Goal: Task Accomplishment & Management: Manage account settings

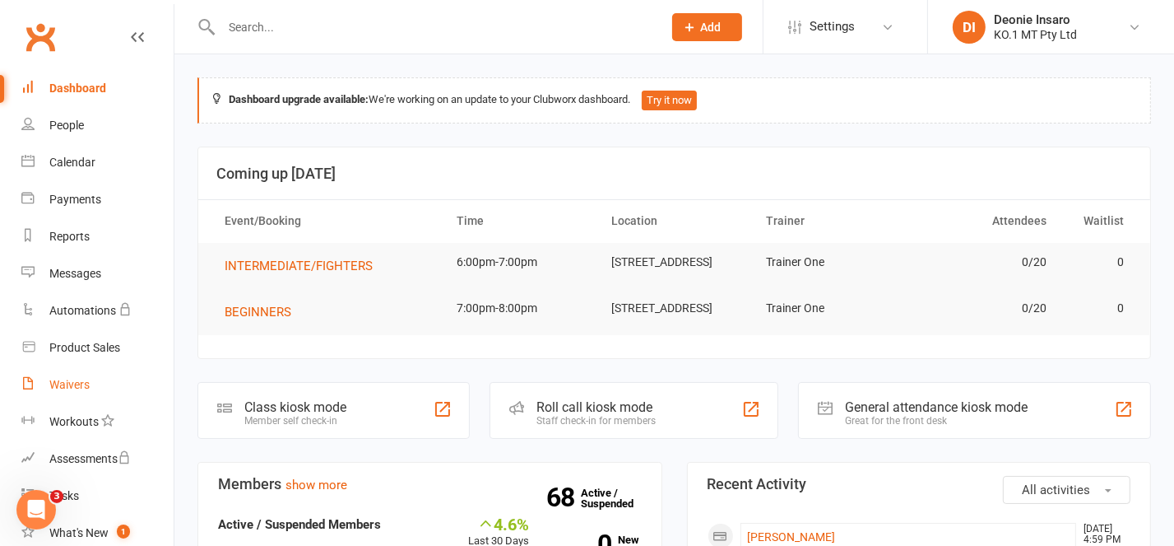
click at [83, 379] on div "Waivers" at bounding box center [69, 384] width 40 height 13
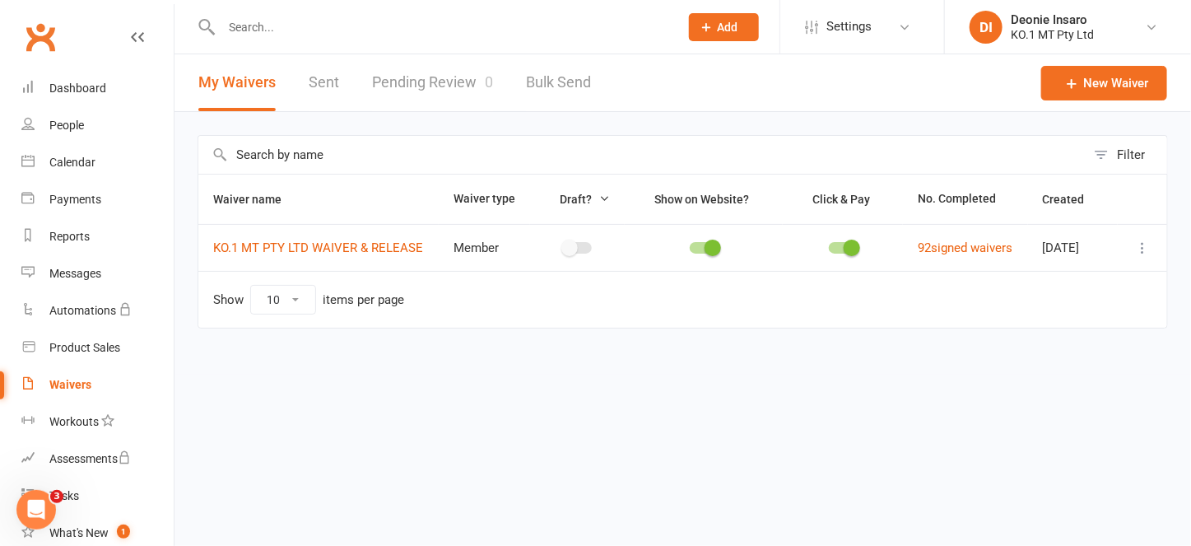
click at [403, 77] on link "Pending Review 0" at bounding box center [432, 82] width 121 height 57
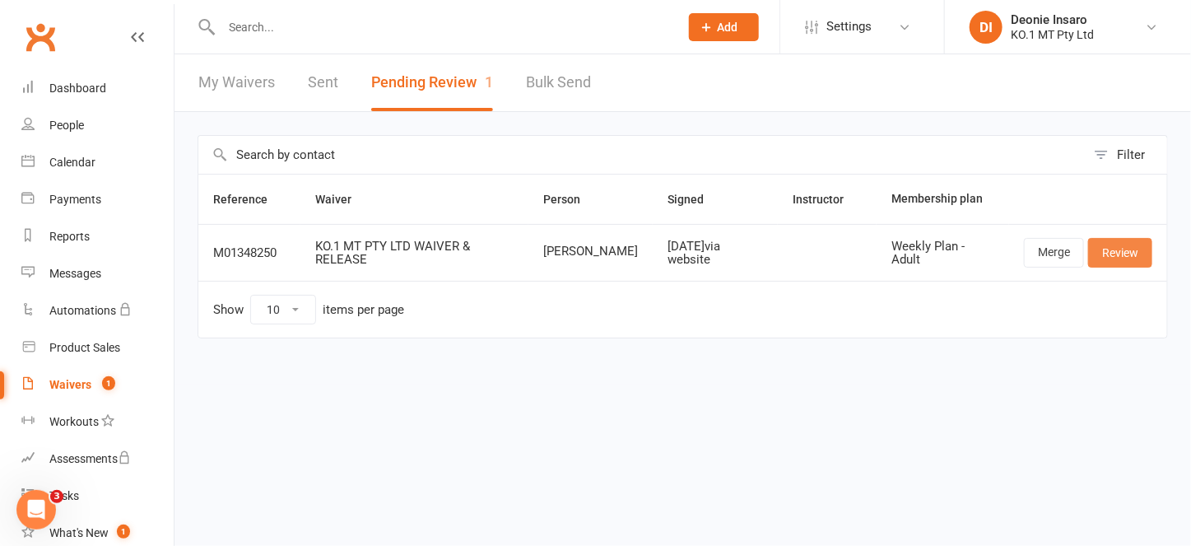
click at [1116, 249] on link "Review" at bounding box center [1120, 253] width 64 height 30
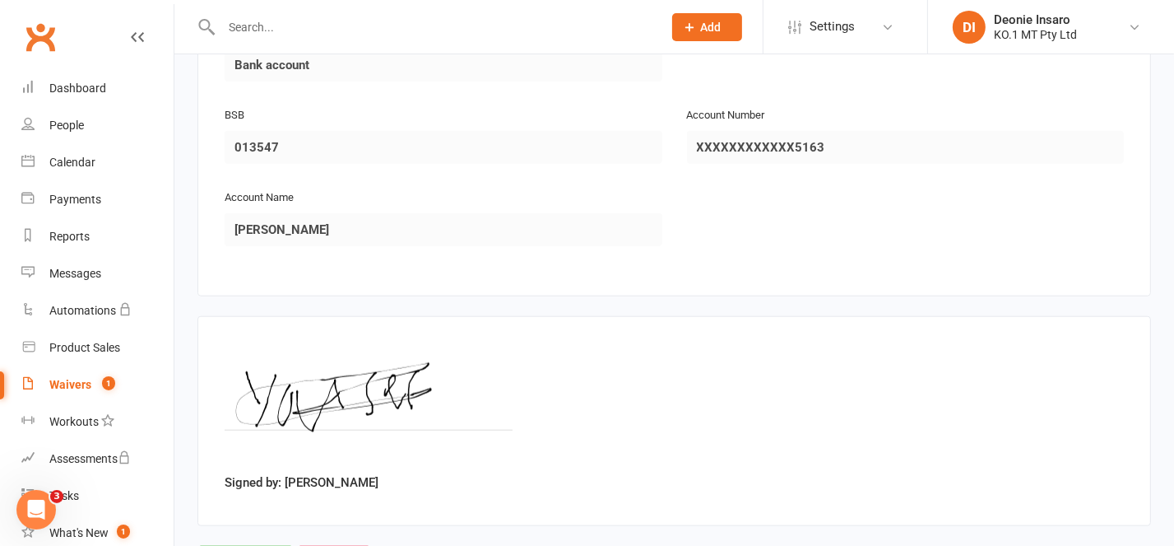
scroll to position [1568, 0]
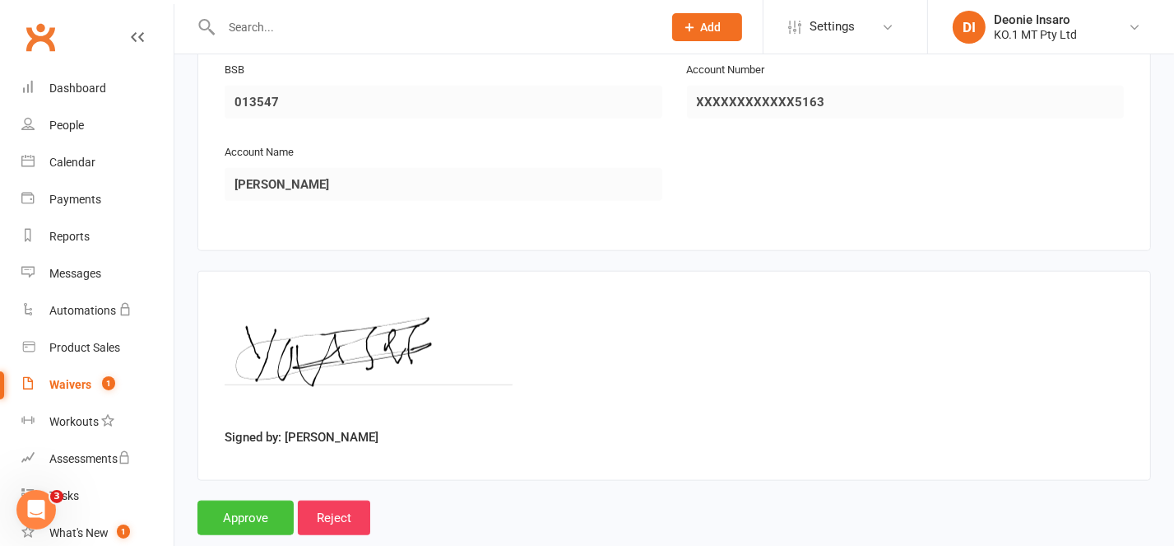
click at [230, 500] on input "Approve" at bounding box center [245, 517] width 96 height 35
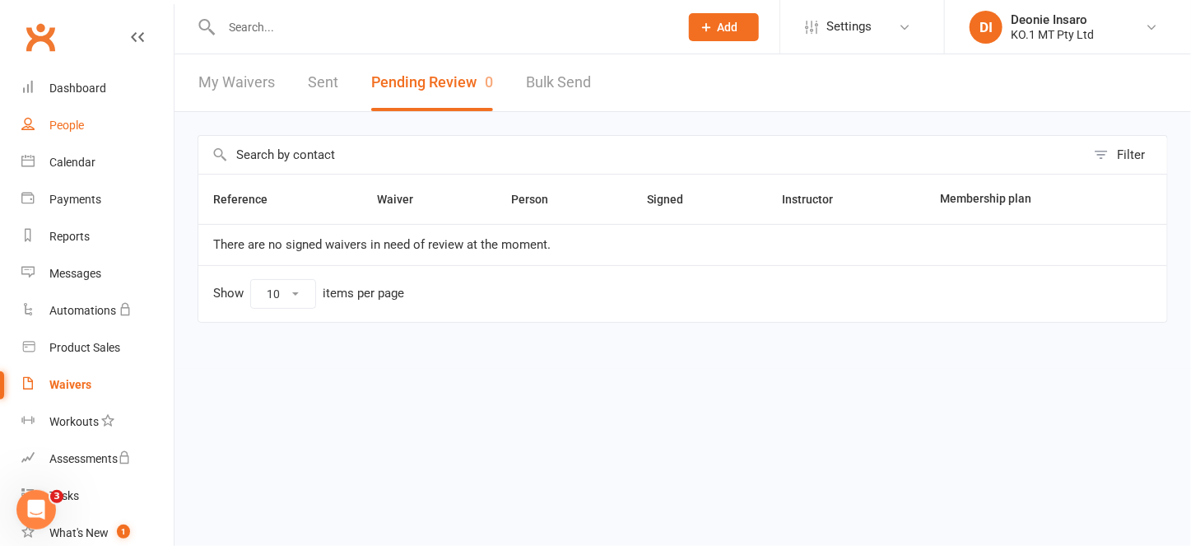
drag, startPoint x: 59, startPoint y: 115, endPoint x: 90, endPoint y: 117, distance: 30.5
click at [59, 115] on link "People" at bounding box center [97, 125] width 152 height 37
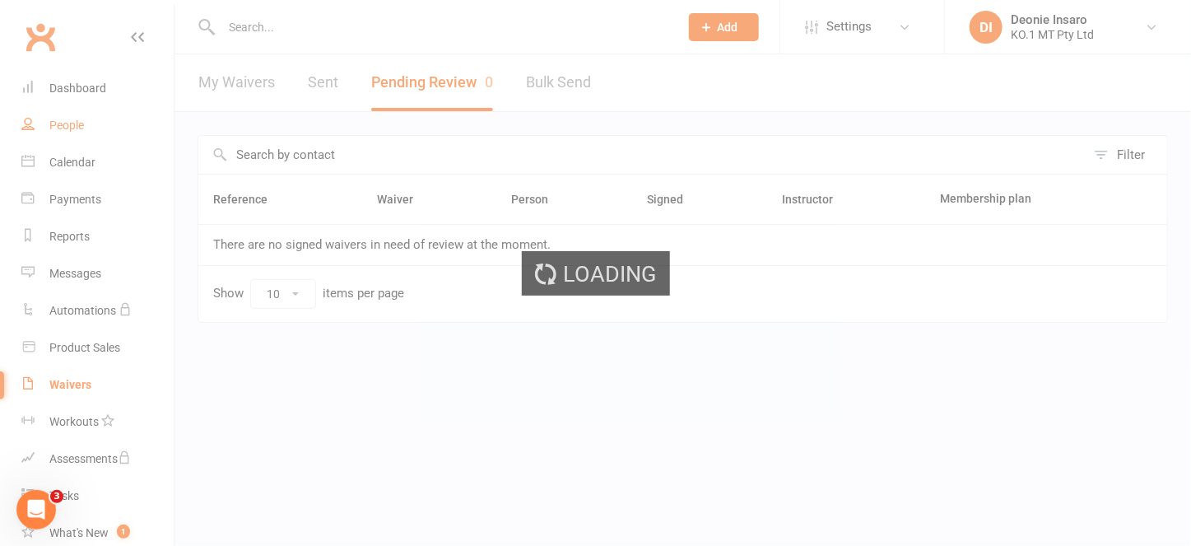
select select "100"
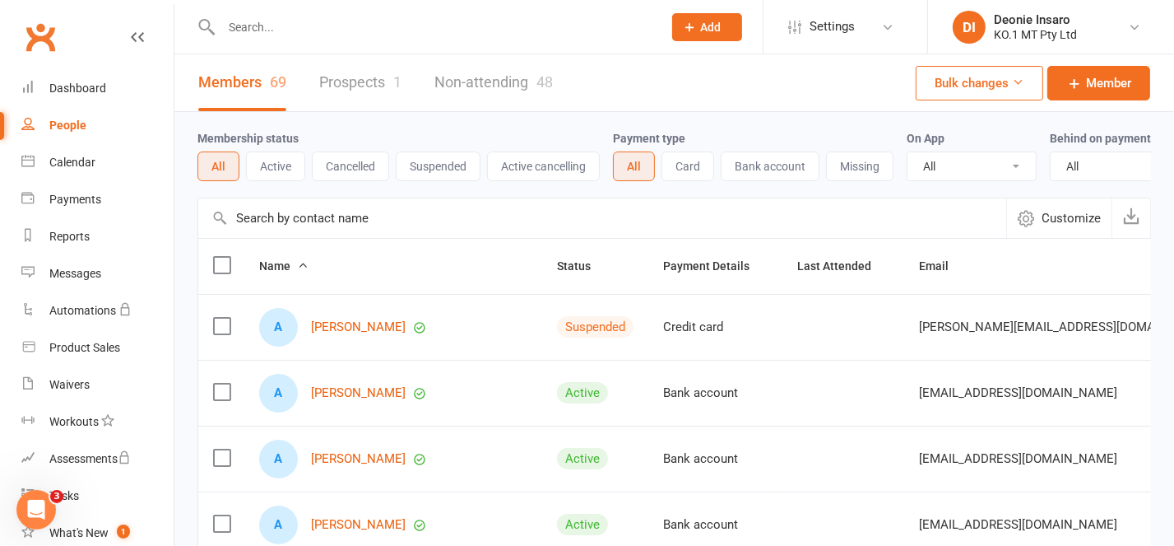
click at [76, 116] on link "People" at bounding box center [97, 125] width 152 height 37
